Goal: Entertainment & Leisure: Consume media (video, audio)

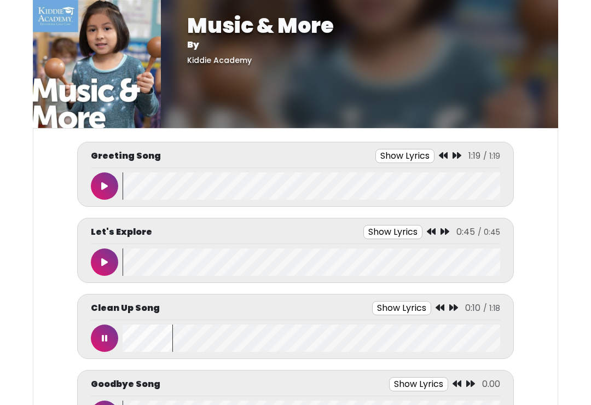
click at [100, 335] on button at bounding box center [104, 338] width 27 height 27
click at [103, 347] on button at bounding box center [104, 338] width 27 height 27
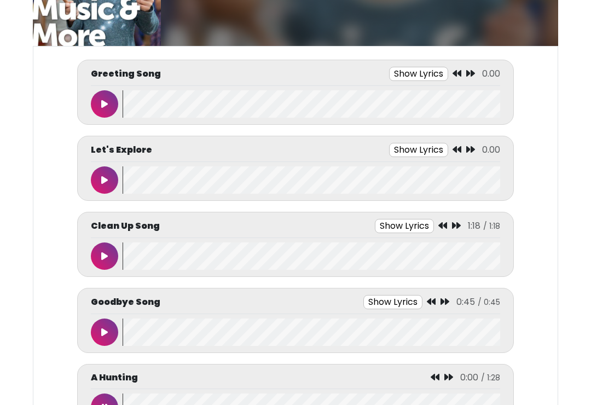
scroll to position [84, 0]
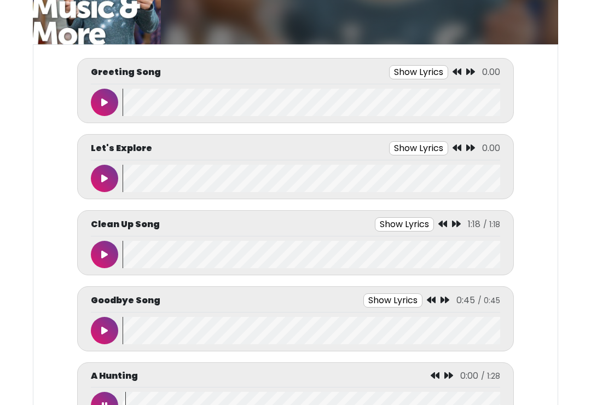
click at [91, 334] on button at bounding box center [104, 330] width 27 height 27
click at [93, 330] on button at bounding box center [104, 330] width 27 height 27
click at [105, 111] on button at bounding box center [104, 102] width 27 height 27
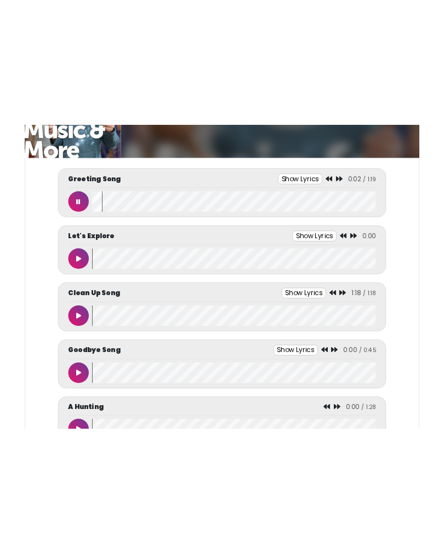
scroll to position [0, 0]
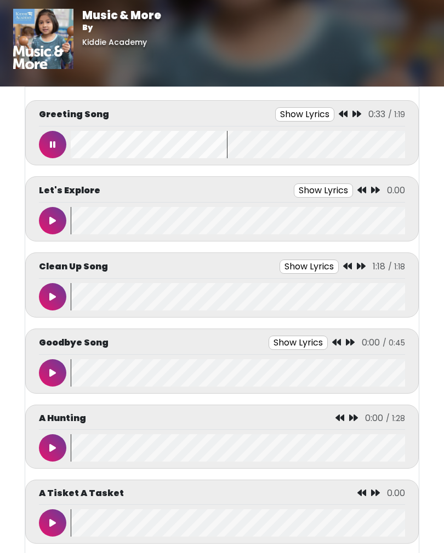
click at [54, 150] on button at bounding box center [52, 144] width 27 height 27
click at [83, 158] on wave at bounding box center [238, 144] width 334 height 27
click at [54, 151] on button at bounding box center [52, 144] width 27 height 27
click at [49, 293] on button at bounding box center [52, 296] width 27 height 27
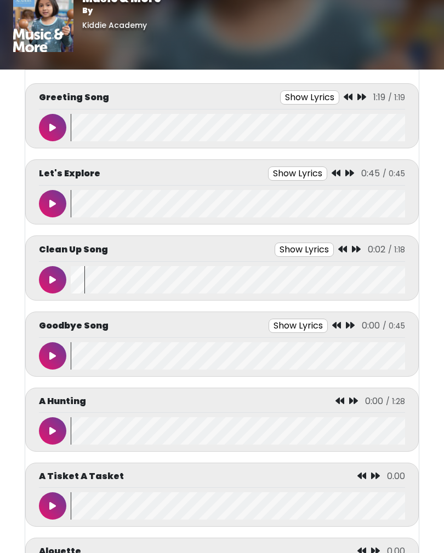
scroll to position [17, 0]
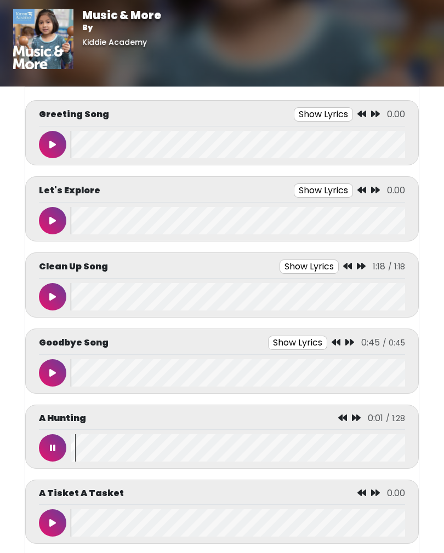
click at [47, 405] on button at bounding box center [52, 447] width 27 height 27
